Goal: Task Accomplishment & Management: Manage account settings

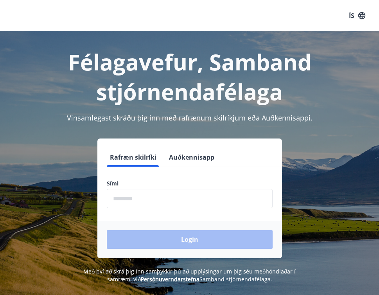
click at [143, 171] on form "Rafræn skilríki Auðkennisapp Sími ​ Login" at bounding box center [189, 203] width 185 height 110
click at [143, 183] on label "Sími" at bounding box center [190, 184] width 166 height 8
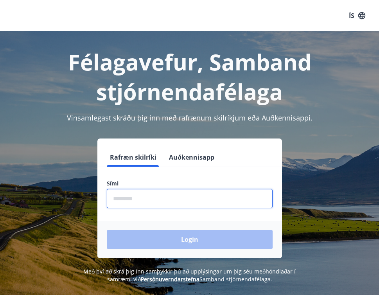
click at [142, 192] on input "phone" at bounding box center [190, 198] width 166 height 19
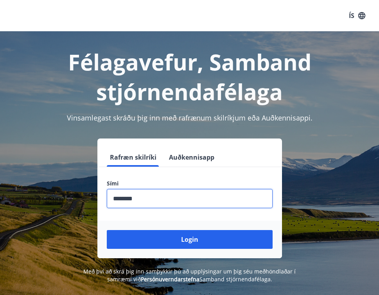
type input "********"
click at [107, 230] on button "Login" at bounding box center [190, 239] width 166 height 19
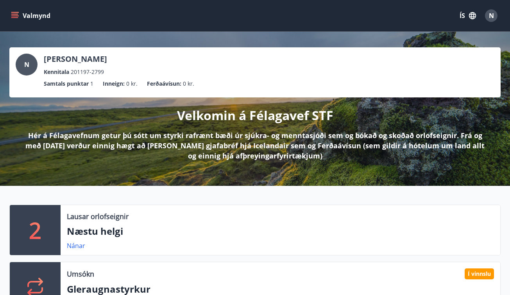
click at [18, 13] on icon "menu" at bounding box center [15, 16] width 8 height 8
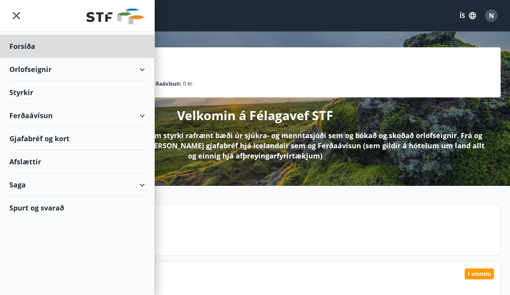
click at [66, 58] on div "Styrkir" at bounding box center [77, 46] width 136 height 23
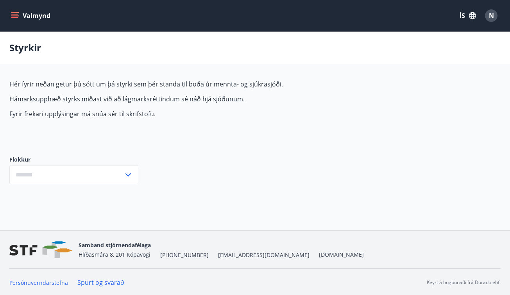
type input "***"
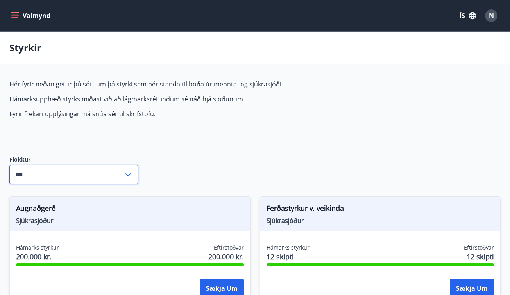
click at [95, 173] on input "***" at bounding box center [66, 174] width 114 height 19
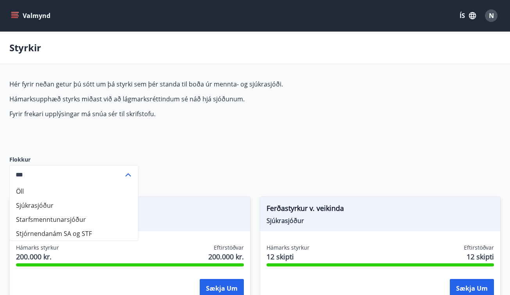
click at [20, 18] on button "Valmynd" at bounding box center [31, 16] width 44 height 14
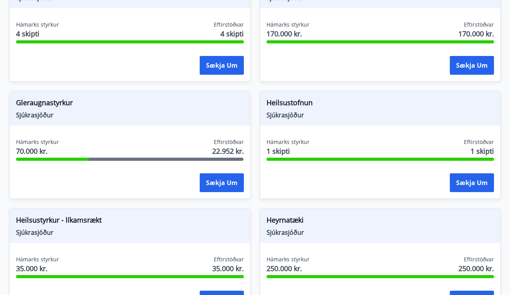
scroll to position [390, 0]
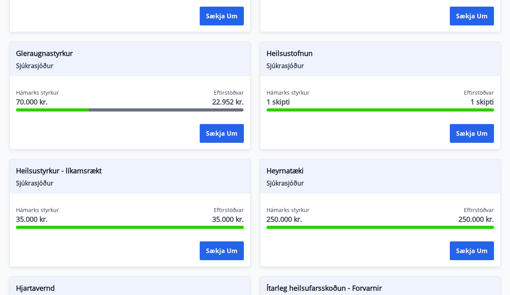
click at [178, 149] on div "Heilsustyrkur - líkamsrækt Sjúkrasjóður Hámarks styrkur 35.000 kr. Eftirstöðvar…" at bounding box center [125, 207] width 251 height 117
click at [123, 114] on div "Hámarks styrkur 70.000 kr. Eftirstöðvar 22.952 kr. Sækja um" at bounding box center [130, 117] width 241 height 57
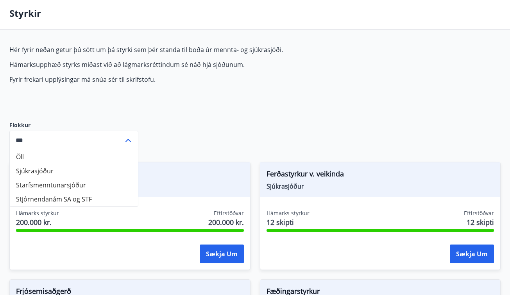
scroll to position [0, 0]
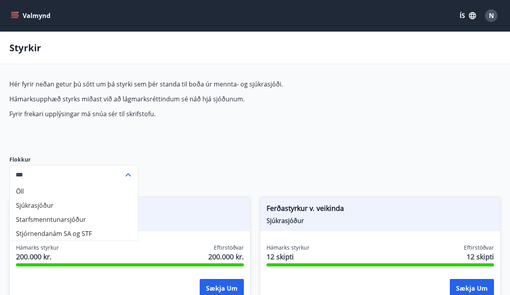
click at [11, 19] on icon "menu" at bounding box center [15, 16] width 8 height 8
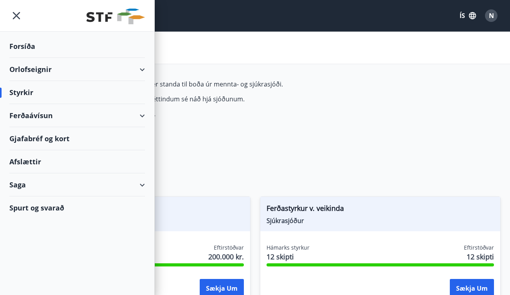
click at [82, 184] on div "Saga" at bounding box center [77, 184] width 136 height 23
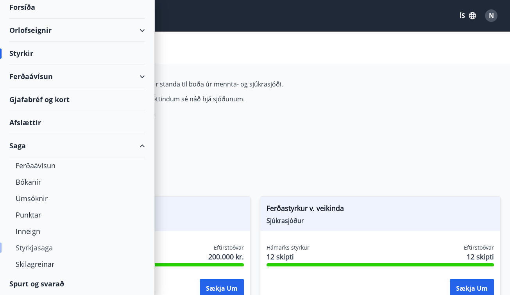
click at [40, 246] on div "Styrkjasaga" at bounding box center [77, 247] width 123 height 16
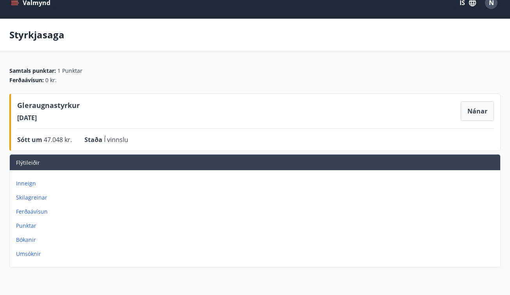
scroll to position [14, 0]
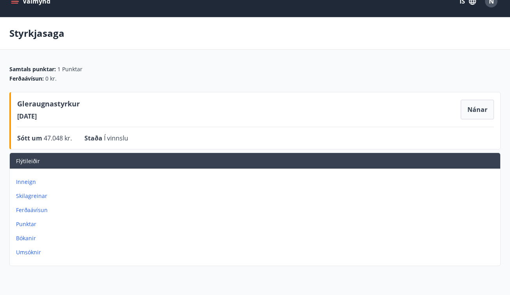
click at [16, 4] on icon "menu" at bounding box center [15, 1] width 8 height 8
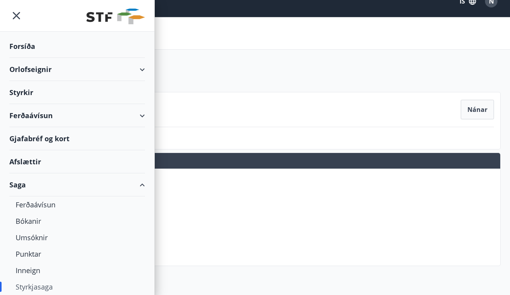
click at [45, 52] on div "Forsíða" at bounding box center [77, 46] width 136 height 23
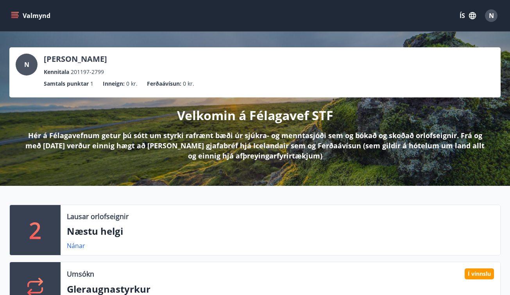
click at [14, 18] on icon "menu" at bounding box center [14, 17] width 7 height 1
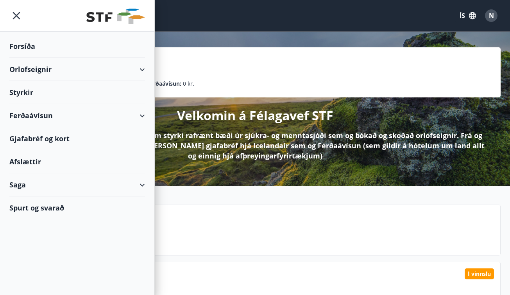
click at [215, 153] on p "Hér á Félagavefnum getur þú sótt um styrki rafrænt bæði úr sjúkra- og menntasjó…" at bounding box center [255, 145] width 467 height 31
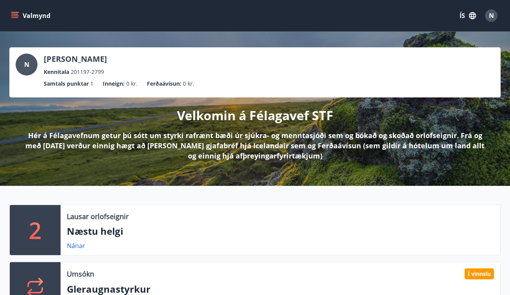
click at [22, 13] on button "Valmynd" at bounding box center [31, 16] width 44 height 14
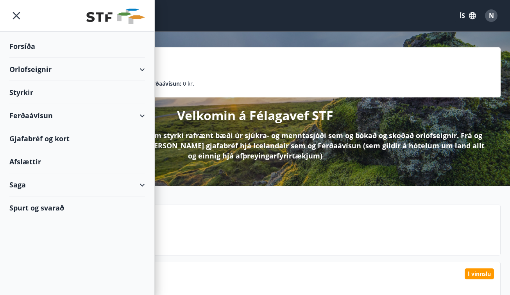
click at [64, 138] on div "Gjafabréf og kort" at bounding box center [77, 138] width 136 height 23
